Goal: Task Accomplishment & Management: Manage account settings

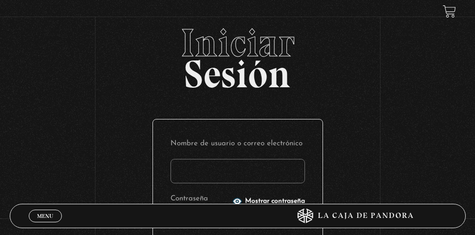
scroll to position [381, 0]
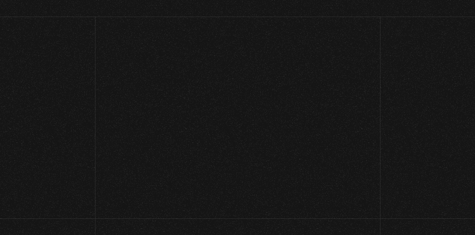
scroll to position [407, 0]
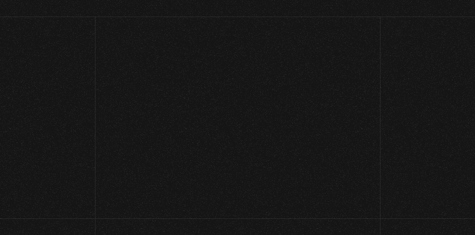
scroll to position [381, 0]
